Goal: Check status: Check status

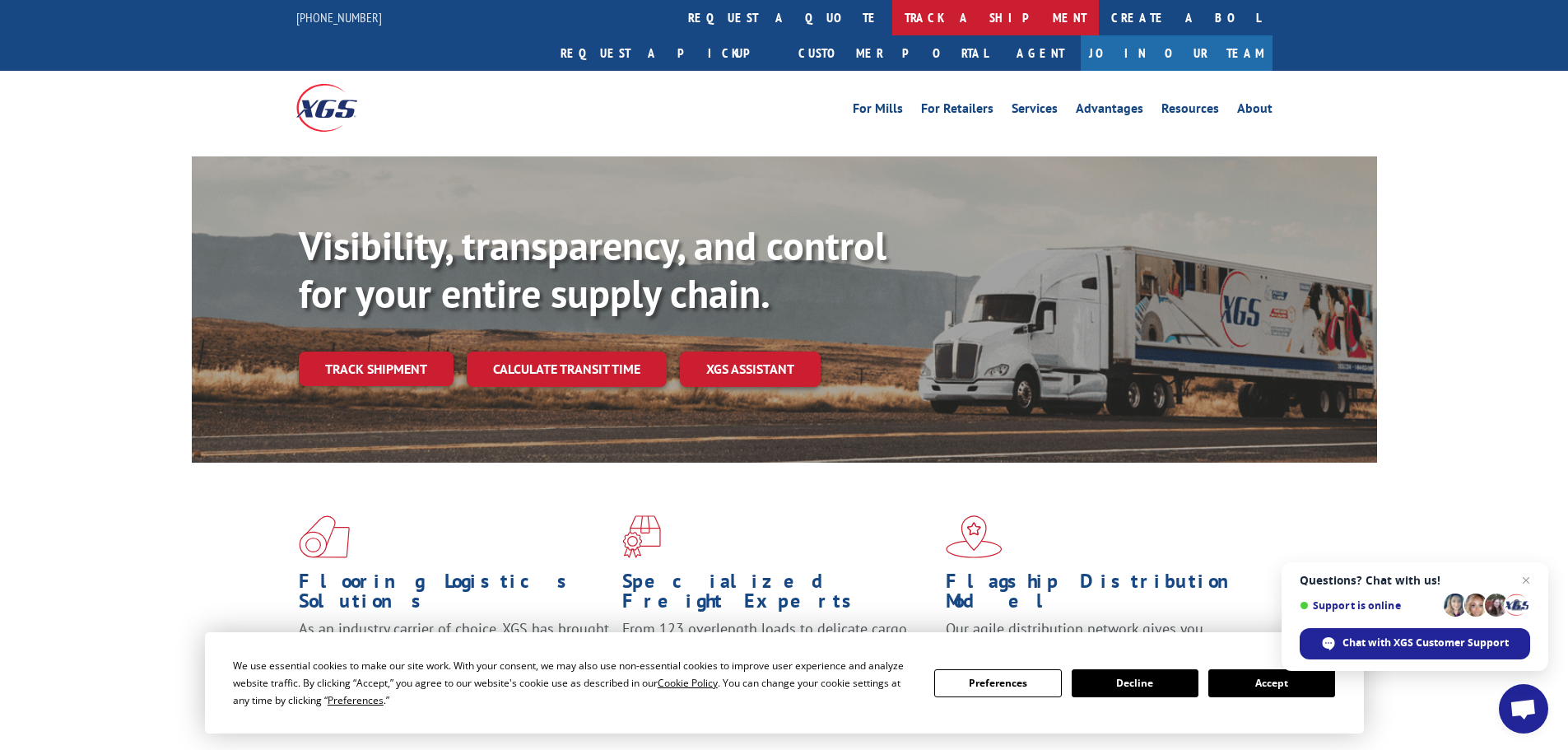
click at [892, 17] on link "track a shipment" at bounding box center [995, 17] width 206 height 36
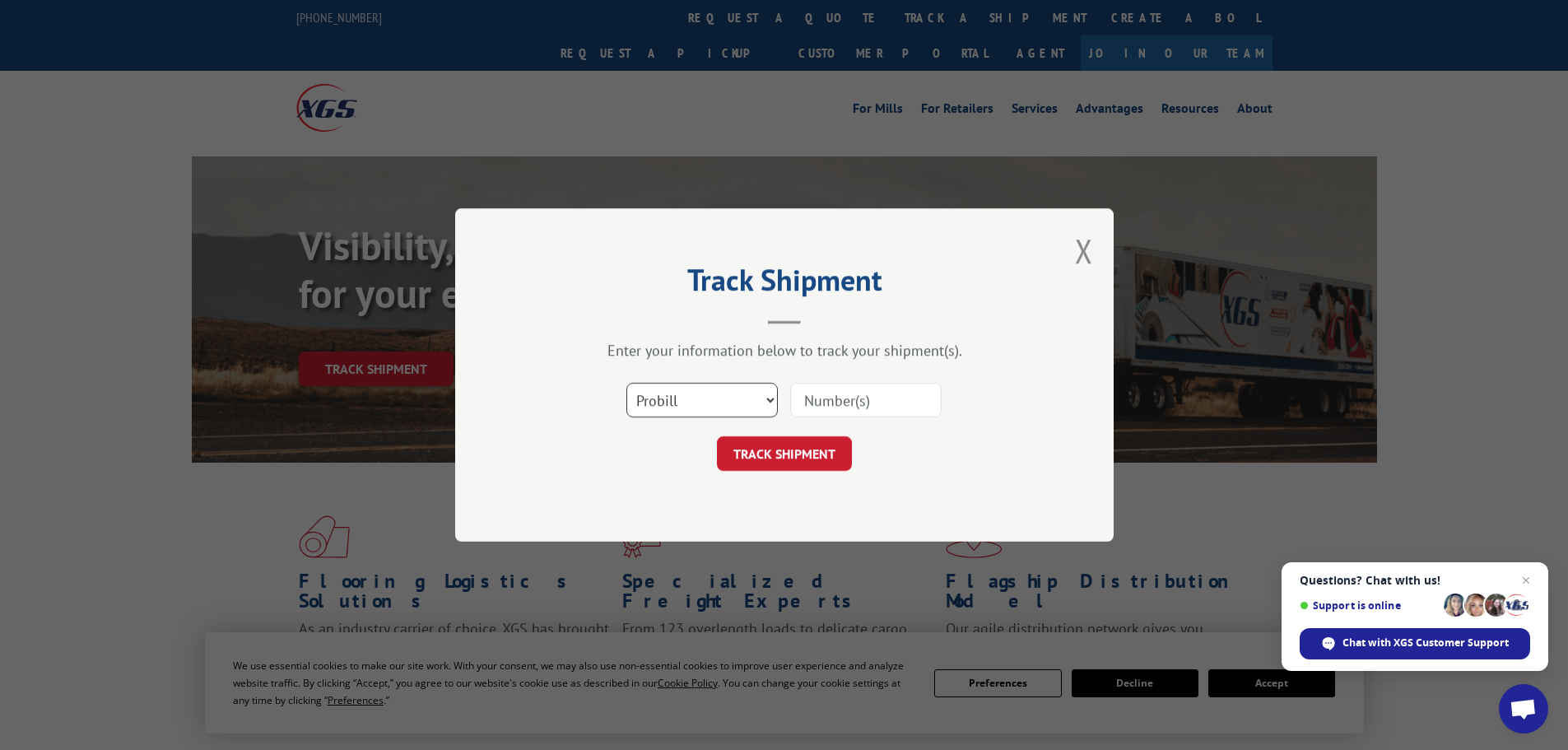
click at [706, 392] on select "Select category... Probill BOL PO" at bounding box center [702, 400] width 152 height 35
select select "po"
click at [626, 383] on select "Select category... Probill BOL PO" at bounding box center [702, 400] width 152 height 35
click at [826, 402] on input at bounding box center [866, 400] width 152 height 35
paste input "26529045"
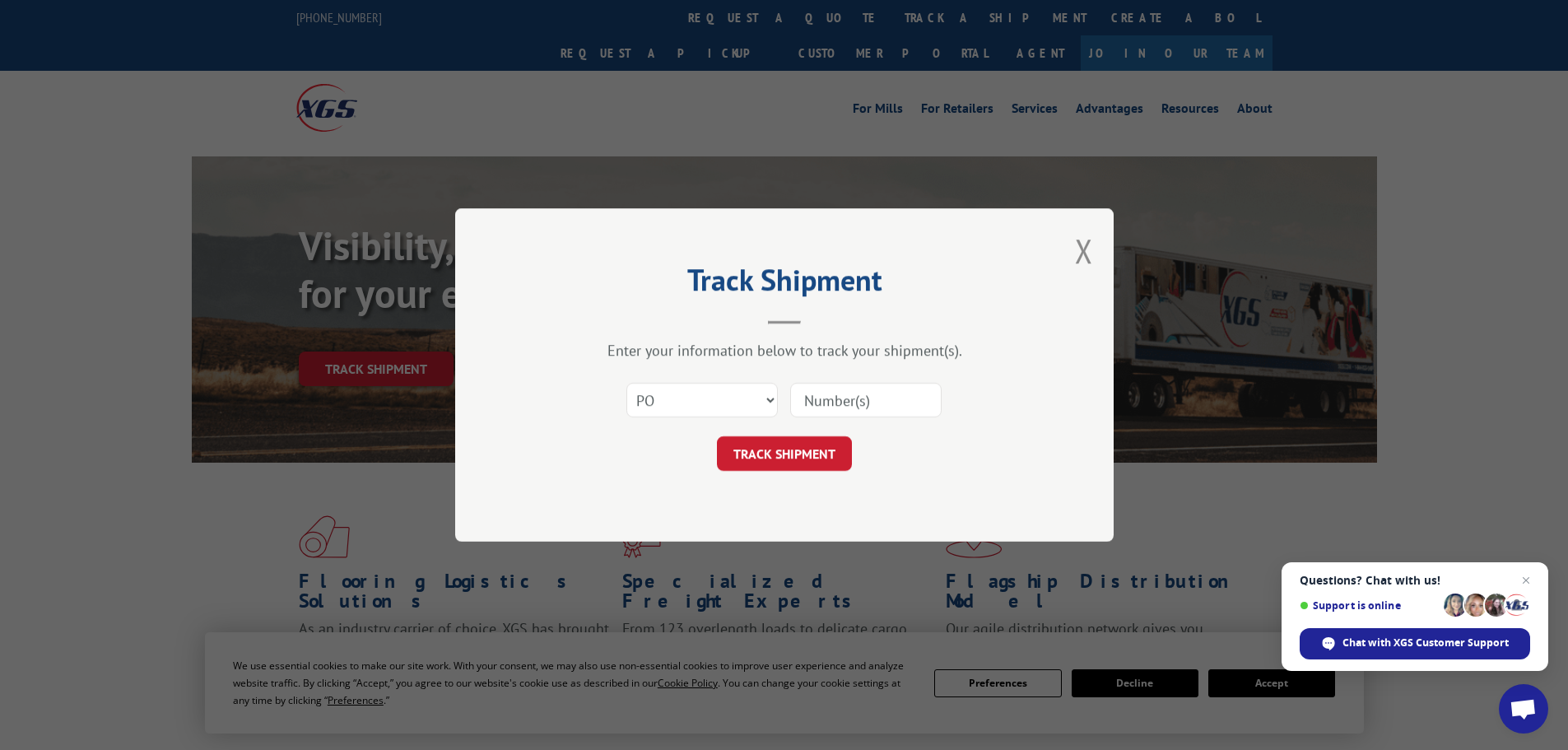
type input "26529045"
click button "TRACK SHIPMENT" at bounding box center [784, 454] width 135 height 35
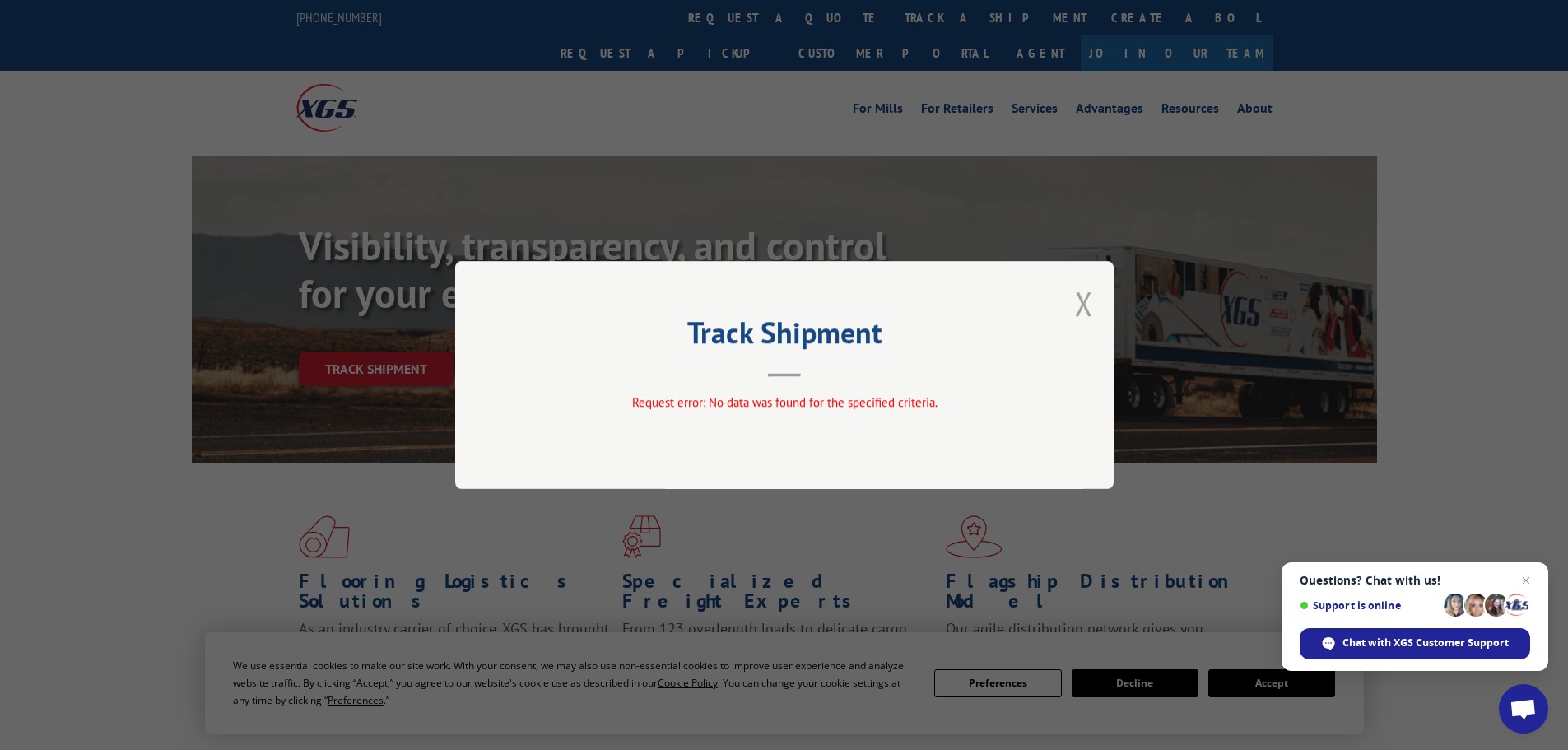
click at [1081, 306] on button "Close modal" at bounding box center [1084, 303] width 18 height 44
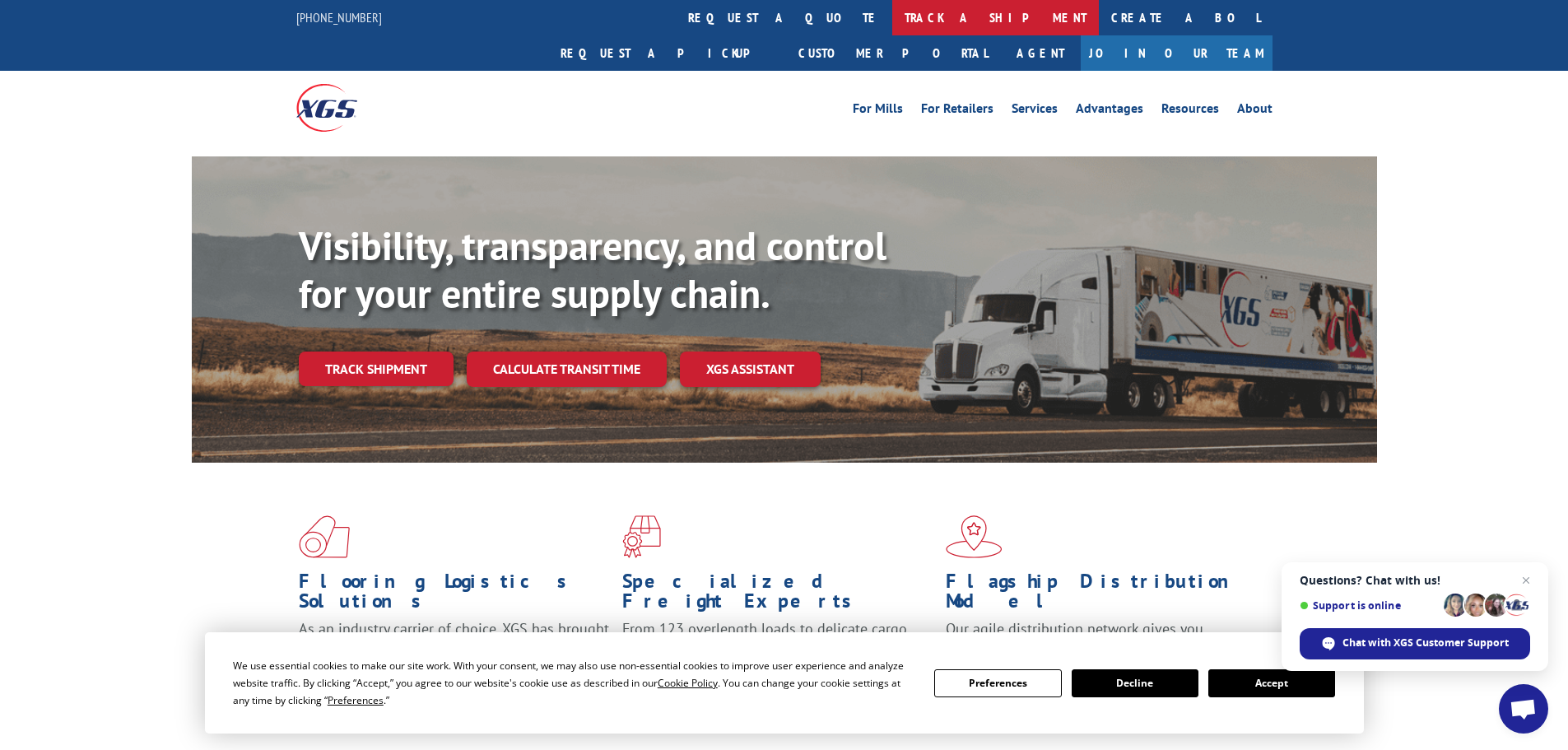
click at [892, 24] on link "track a shipment" at bounding box center [995, 17] width 206 height 36
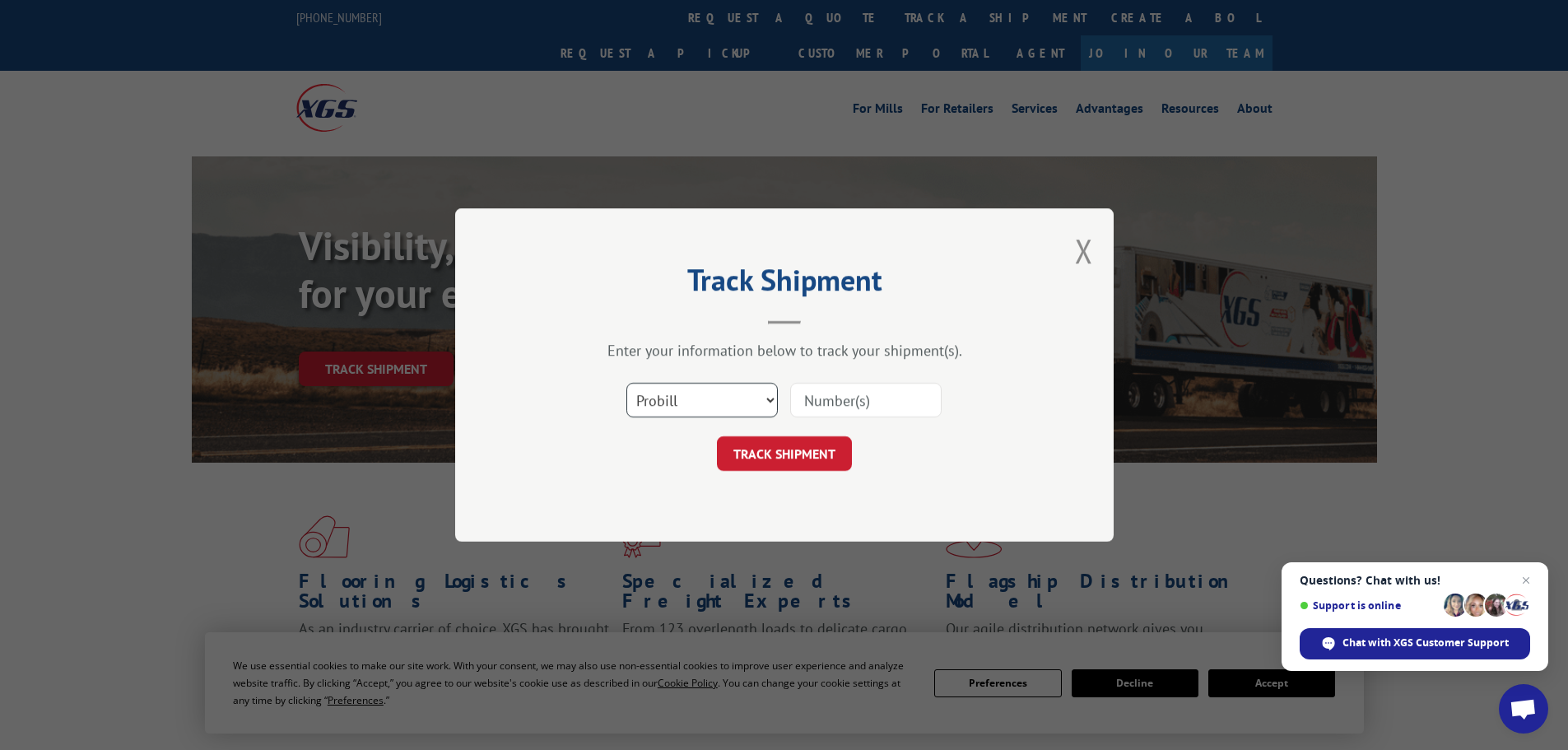
click at [691, 409] on select "Select category... Probill BOL PO" at bounding box center [702, 400] width 152 height 35
select select "po"
click at [626, 383] on select "Select category... Probill BOL PO" at bounding box center [702, 400] width 152 height 35
click at [828, 398] on input at bounding box center [866, 400] width 152 height 35
paste input "26530908"
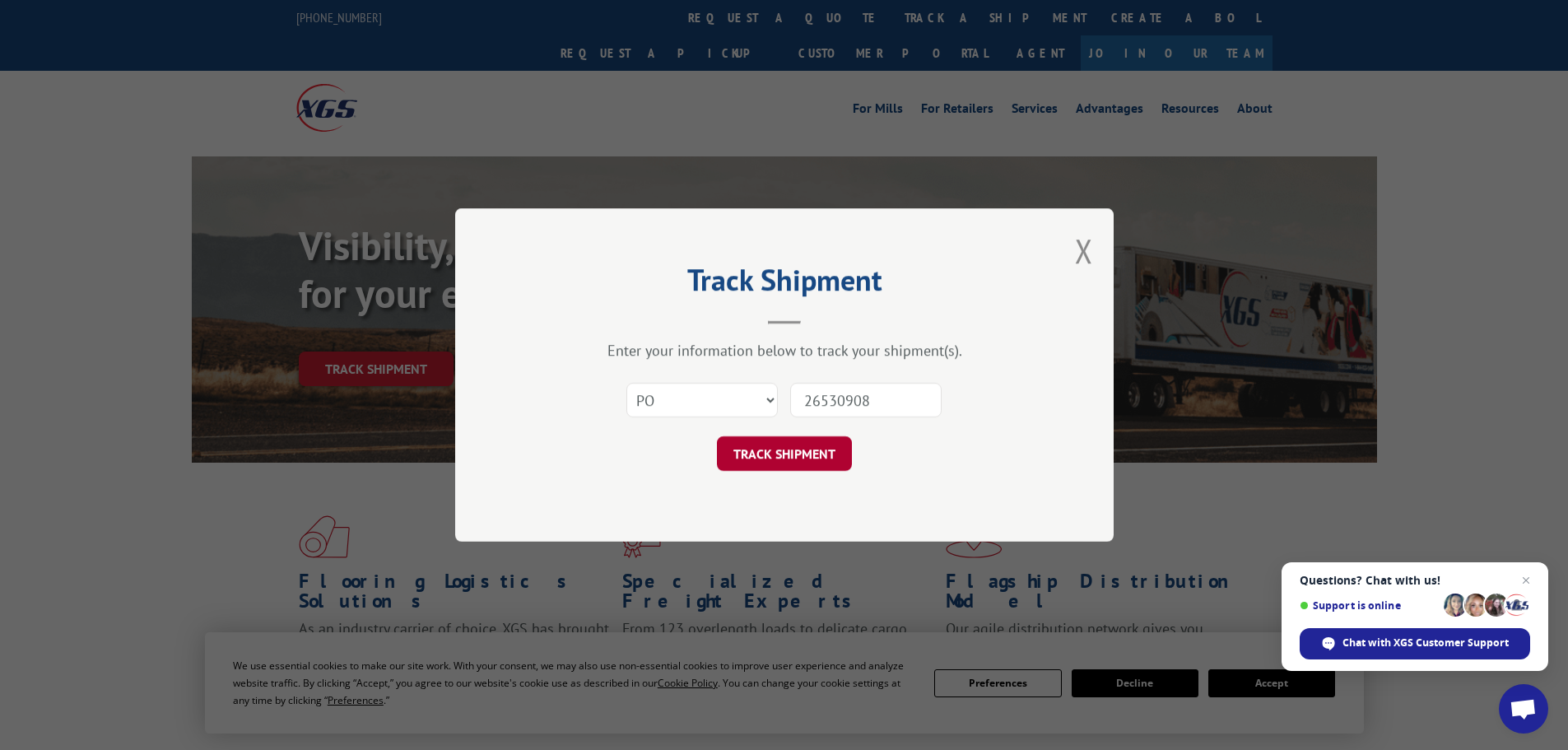
type input "26530908"
click at [786, 461] on button "TRACK SHIPMENT" at bounding box center [784, 454] width 135 height 35
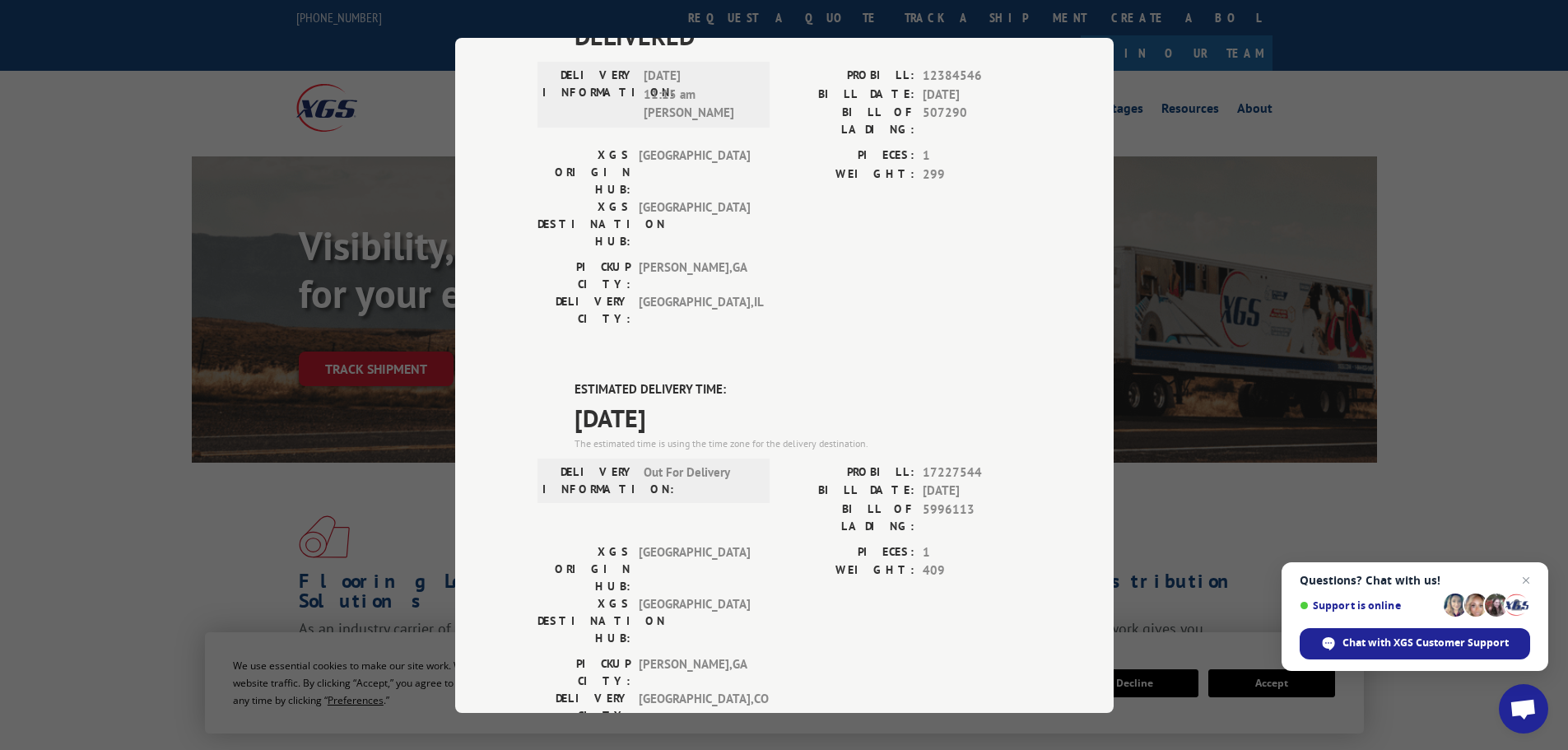
scroll to position [623, 0]
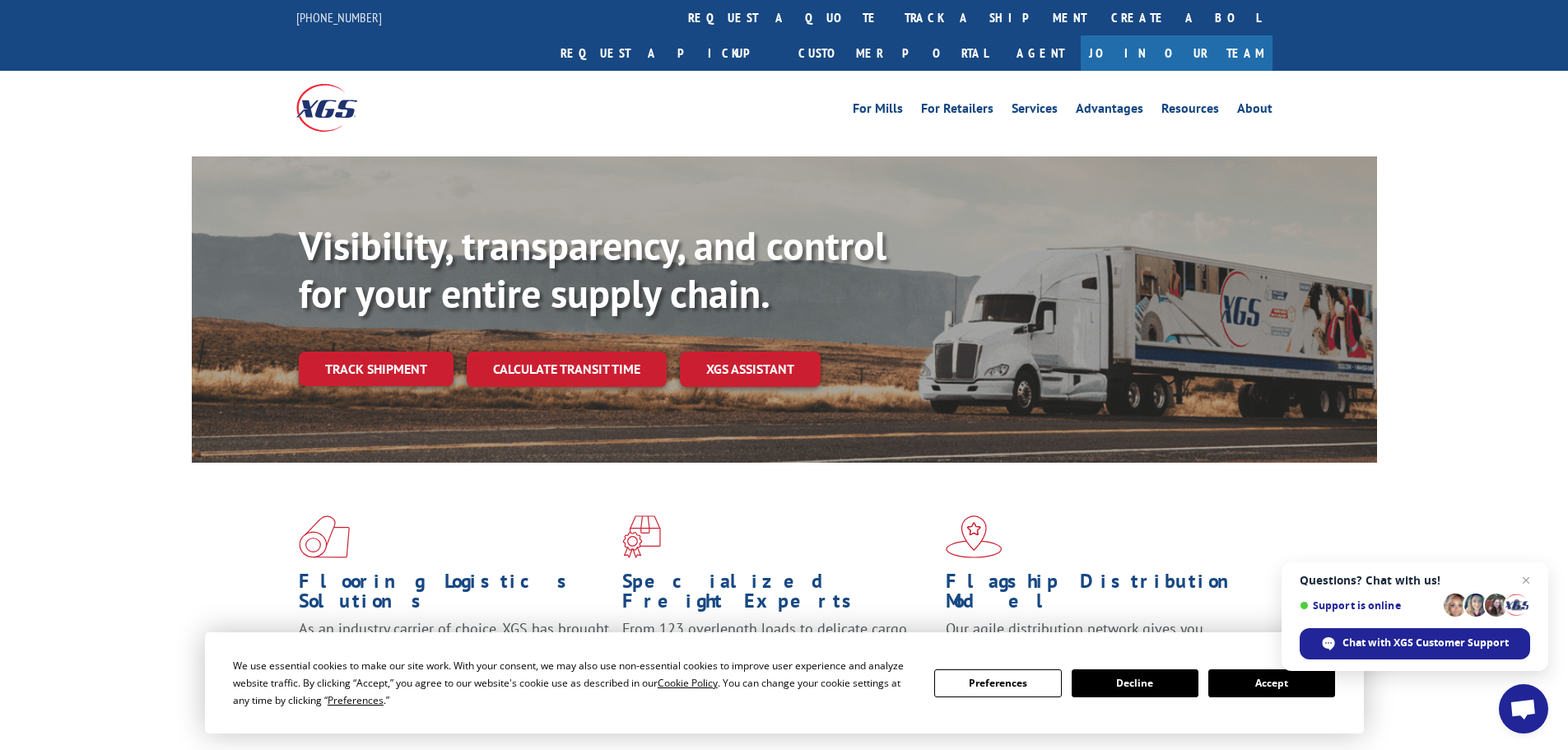
click at [892, 21] on link "track a shipment" at bounding box center [995, 17] width 206 height 36
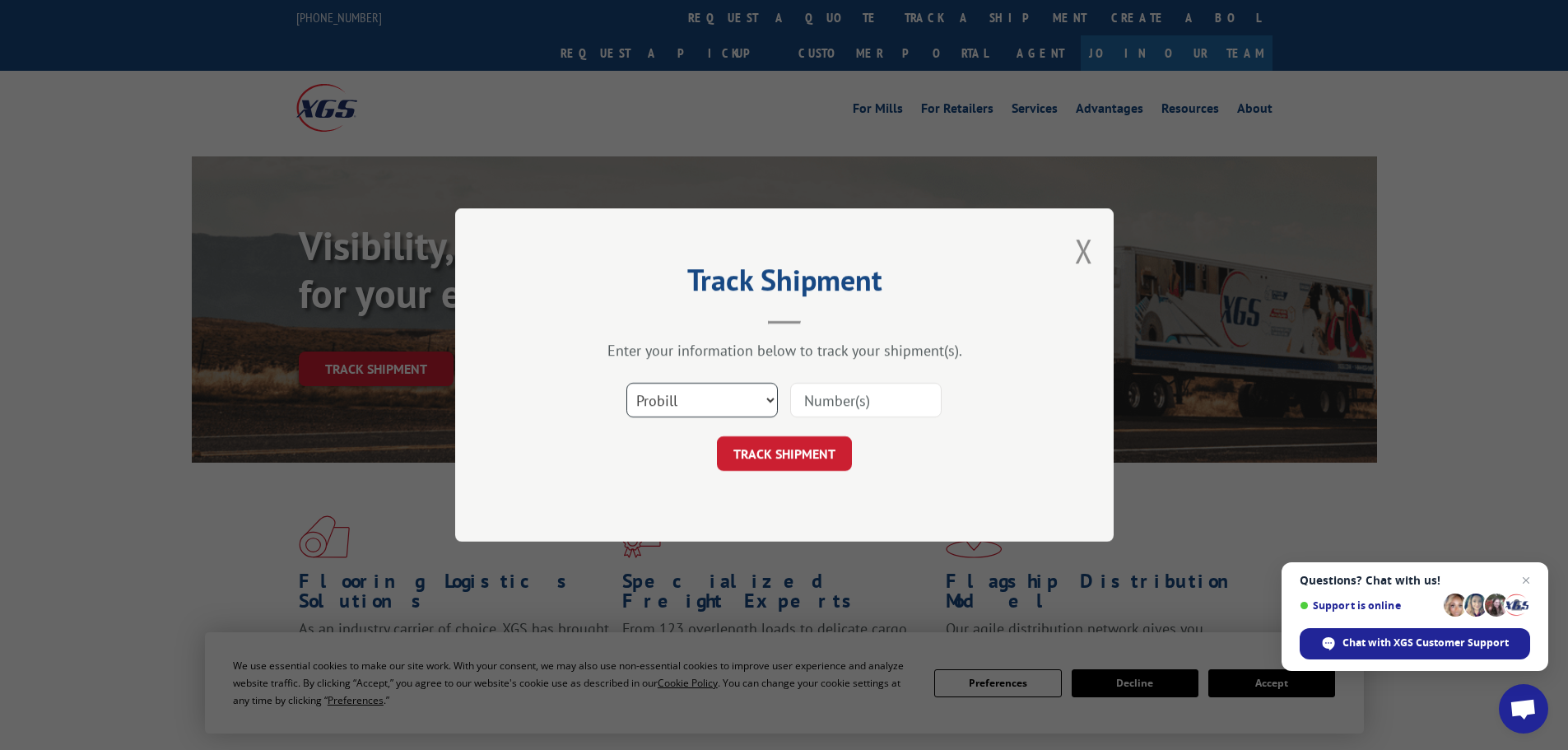
click at [700, 404] on select "Select category... Probill BOL PO" at bounding box center [702, 400] width 152 height 35
select select "po"
click at [626, 383] on select "Select category... Probill BOL PO" at bounding box center [702, 400] width 152 height 35
click at [840, 396] on input at bounding box center [866, 400] width 152 height 35
paste input "26531000"
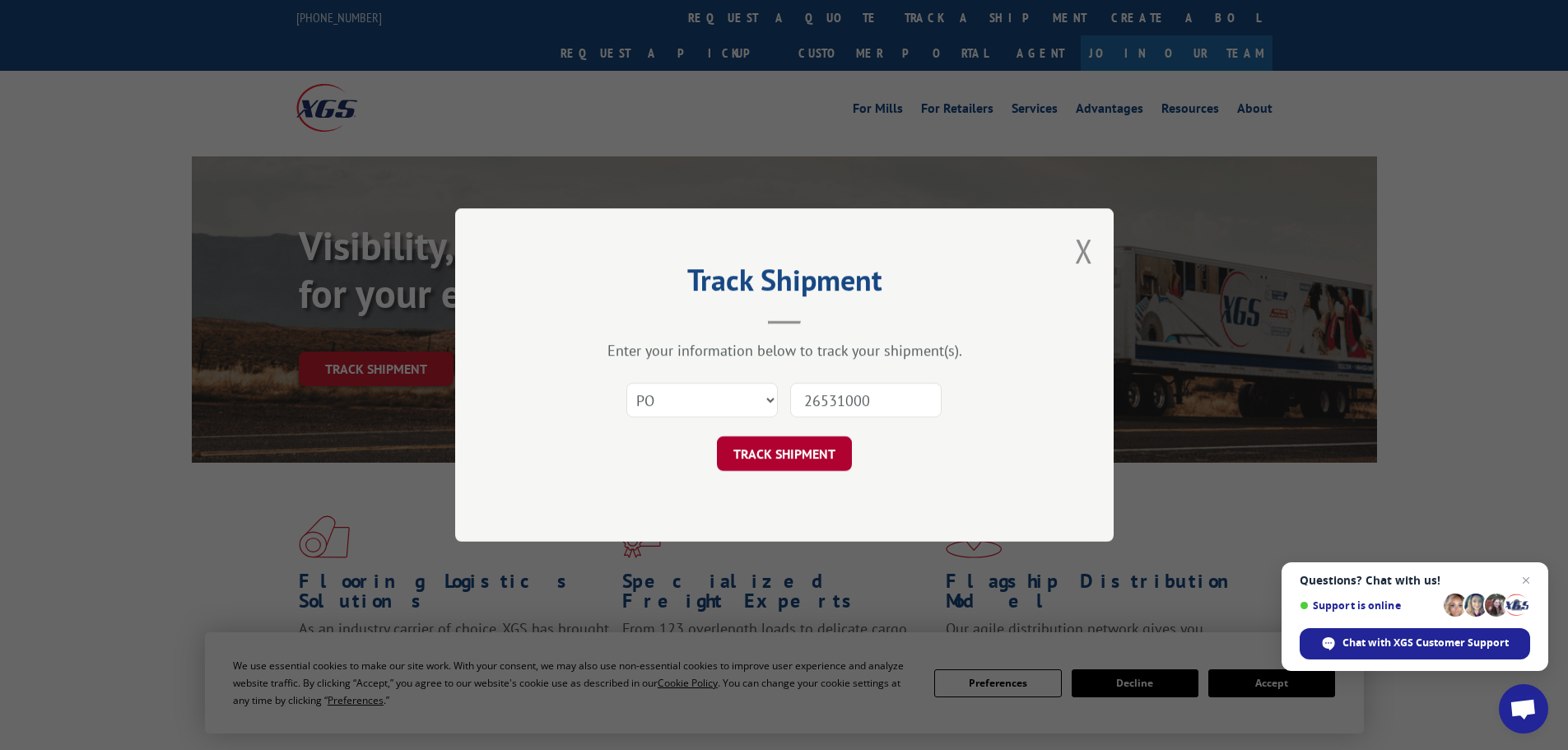
type input "26531000"
click at [812, 458] on button "TRACK SHIPMENT" at bounding box center [784, 454] width 135 height 35
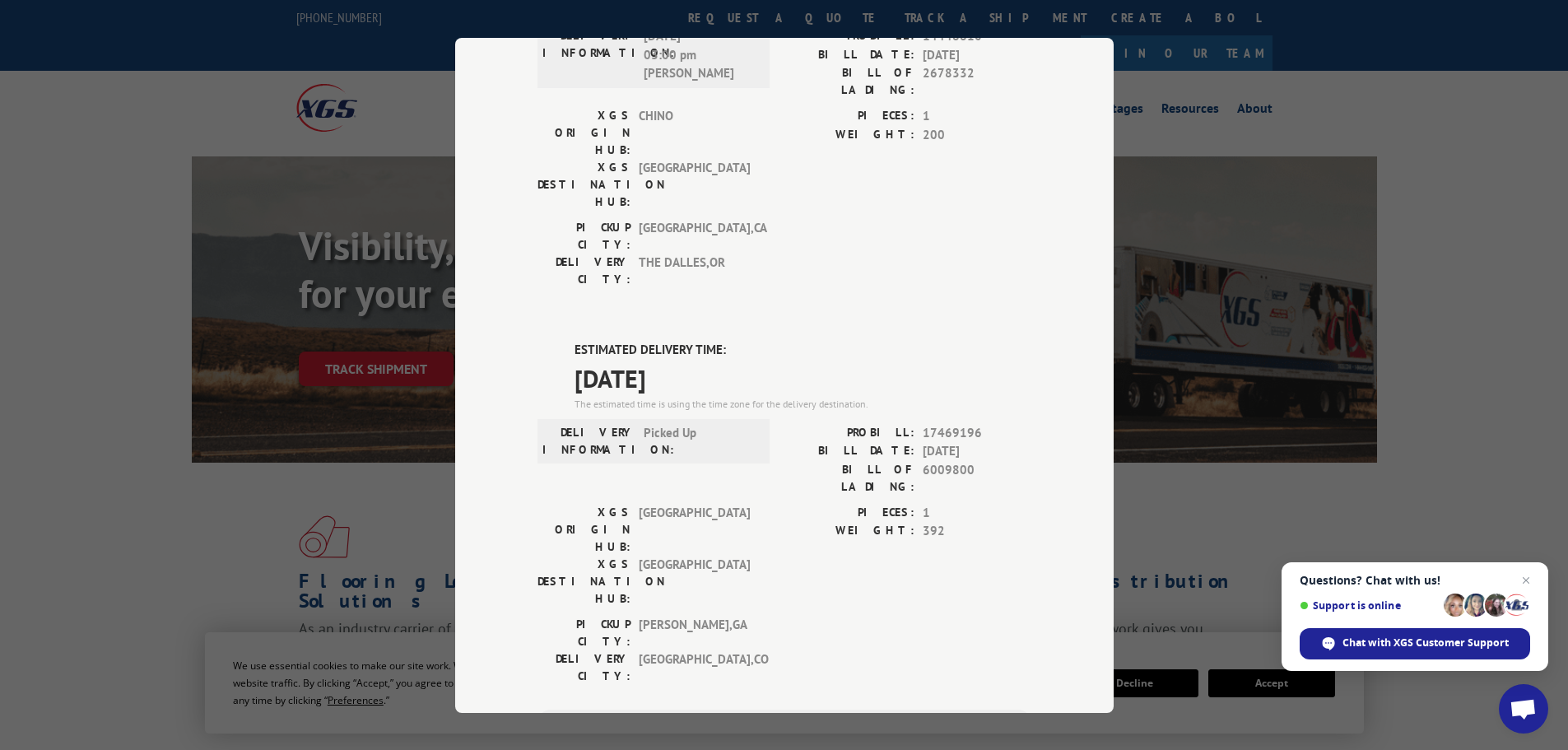
scroll to position [335, 0]
